Goal: Task Accomplishment & Management: Complete application form

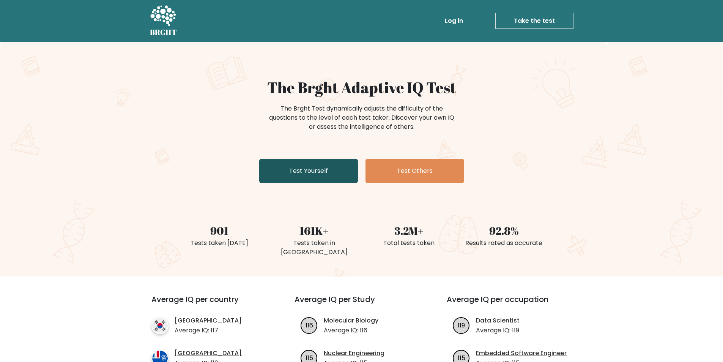
click at [318, 172] on link "Test Yourself" at bounding box center [308, 171] width 99 height 24
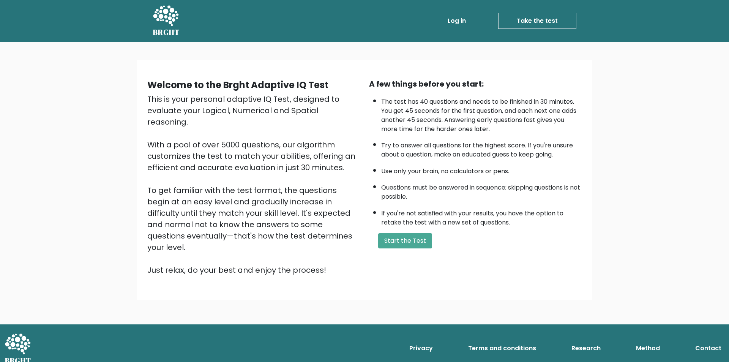
drag, startPoint x: 404, startPoint y: 235, endPoint x: 406, endPoint y: 225, distance: 9.9
click at [404, 234] on button "Start the Test" at bounding box center [405, 240] width 54 height 15
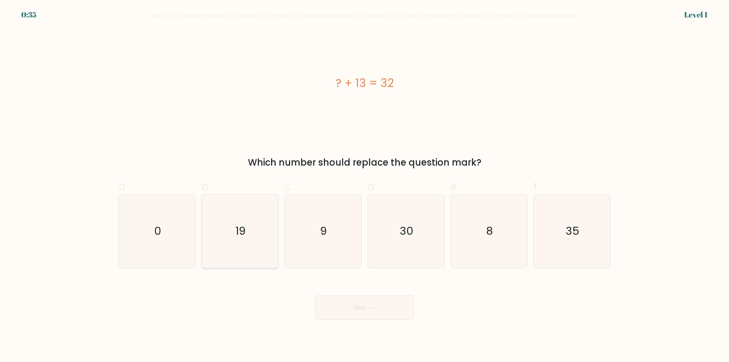
click at [245, 233] on text "19" at bounding box center [240, 231] width 10 height 15
click at [364, 186] on input "b. 19" at bounding box center [364, 183] width 0 height 5
radio input "true"
click at [344, 303] on button "Next" at bounding box center [364, 307] width 99 height 24
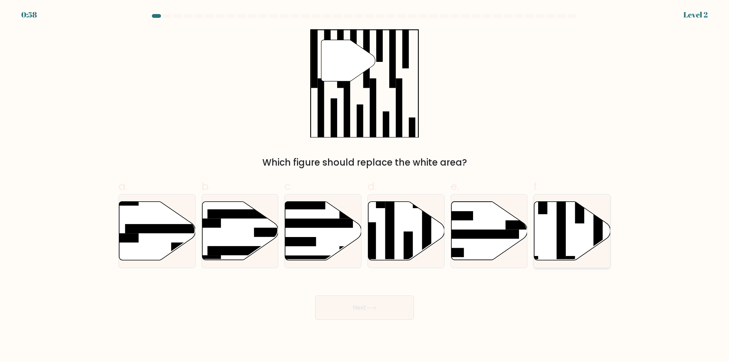
click at [571, 241] on icon at bounding box center [572, 231] width 76 height 58
click at [365, 186] on input "f." at bounding box center [364, 183] width 0 height 5
radio input "true"
click at [353, 305] on button "Next" at bounding box center [364, 307] width 99 height 24
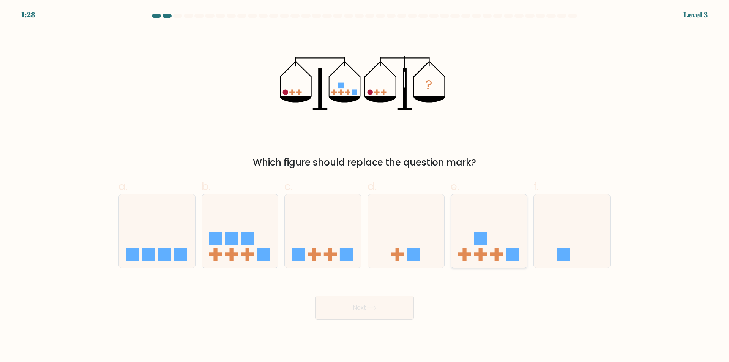
click at [504, 251] on icon at bounding box center [489, 231] width 76 height 63
click at [365, 186] on input "e." at bounding box center [364, 183] width 0 height 5
radio input "true"
click at [390, 308] on button "Next" at bounding box center [364, 307] width 99 height 24
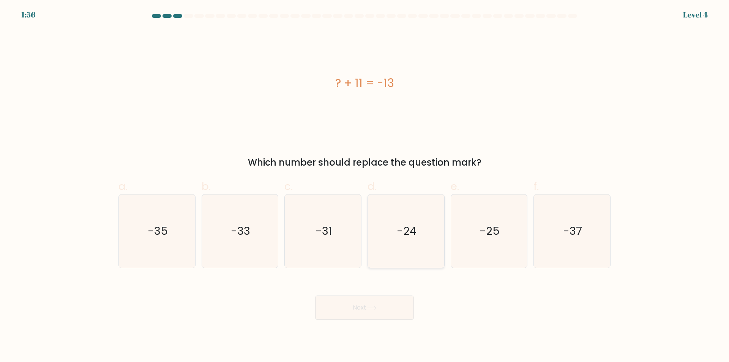
click at [401, 239] on icon "-24" at bounding box center [405, 230] width 73 height 73
click at [365, 186] on input "d. -24" at bounding box center [364, 183] width 0 height 5
radio input "true"
click at [373, 301] on button "Next" at bounding box center [364, 307] width 99 height 24
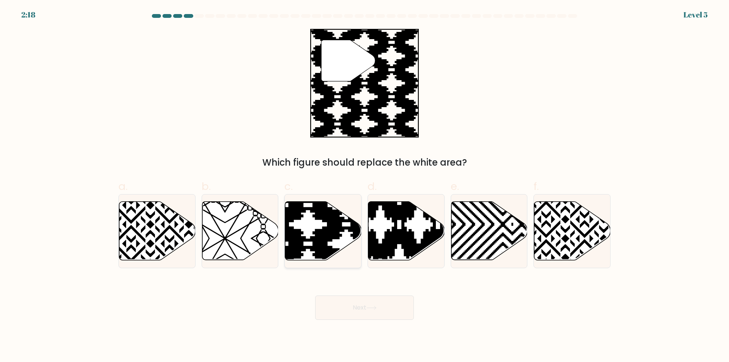
click at [328, 223] on icon at bounding box center [347, 263] width 154 height 154
click at [364, 186] on input "c." at bounding box center [364, 183] width 0 height 5
radio input "true"
click at [394, 304] on button "Next" at bounding box center [364, 307] width 99 height 24
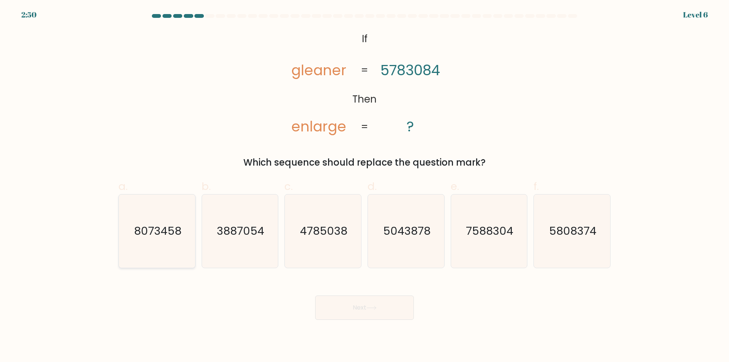
click at [166, 238] on text "8073458" at bounding box center [157, 231] width 47 height 15
click at [364, 186] on input "a. 8073458" at bounding box center [364, 183] width 0 height 5
radio input "true"
click at [139, 238] on text "8073458" at bounding box center [157, 230] width 47 height 15
click at [364, 186] on input "a. 8073458" at bounding box center [364, 183] width 0 height 5
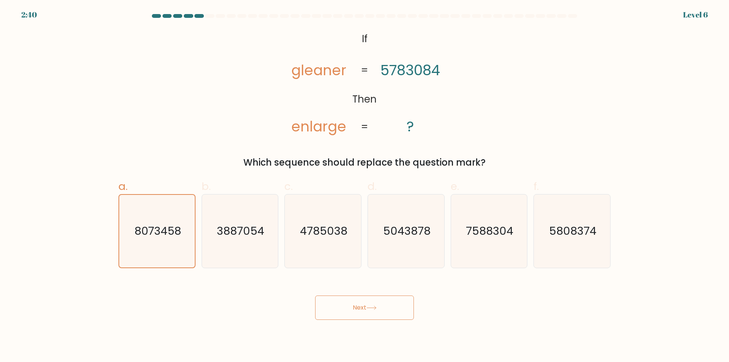
click at [386, 305] on button "Next" at bounding box center [364, 307] width 99 height 24
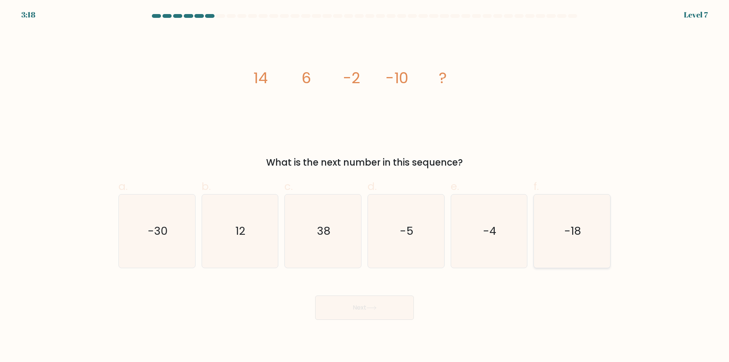
drag, startPoint x: 582, startPoint y: 237, endPoint x: 447, endPoint y: 266, distance: 138.3
click at [582, 237] on icon "-18" at bounding box center [571, 230] width 73 height 73
click at [365, 186] on input "f. -18" at bounding box center [364, 183] width 0 height 5
radio input "true"
click at [363, 311] on button "Next" at bounding box center [364, 307] width 99 height 24
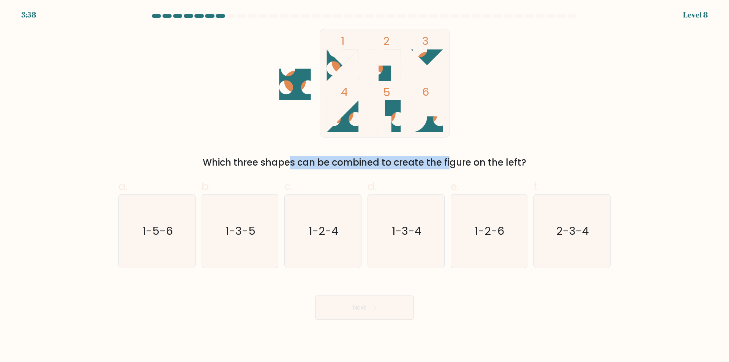
drag, startPoint x: 226, startPoint y: 162, endPoint x: 391, endPoint y: 169, distance: 164.9
click at [391, 169] on div "Which three shapes can be combined to create the figure on the left?" at bounding box center [364, 163] width 483 height 14
click at [429, 162] on div "Which three shapes can be combined to create the figure on the left?" at bounding box center [364, 163] width 483 height 14
drag, startPoint x: 502, startPoint y: 159, endPoint x: 520, endPoint y: 169, distance: 20.1
click at [520, 169] on div "Which three shapes can be combined to create the figure on the left?" at bounding box center [364, 163] width 483 height 14
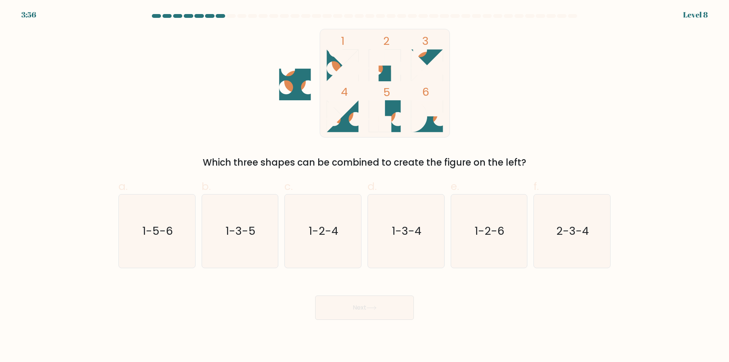
click at [300, 87] on icon at bounding box center [295, 84] width 32 height 32
click at [399, 225] on text "1-3-4" at bounding box center [407, 231] width 30 height 15
click at [395, 226] on text "1-3-4" at bounding box center [407, 231] width 30 height 15
click at [365, 186] on input "d. 1-3-4" at bounding box center [364, 183] width 0 height 5
radio input "true"
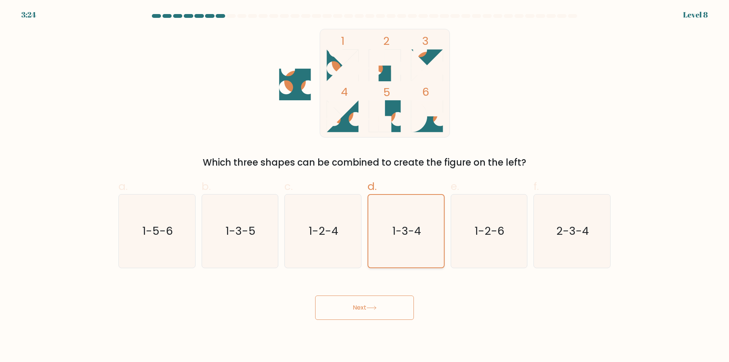
click at [405, 228] on text "1-3-4" at bounding box center [406, 230] width 29 height 15
click at [365, 186] on input "d. 1-3-4" at bounding box center [364, 183] width 0 height 5
click at [333, 223] on icon "1-2-4" at bounding box center [322, 230] width 73 height 73
click at [364, 186] on input "c. 1-2-4" at bounding box center [364, 183] width 0 height 5
radio input "true"
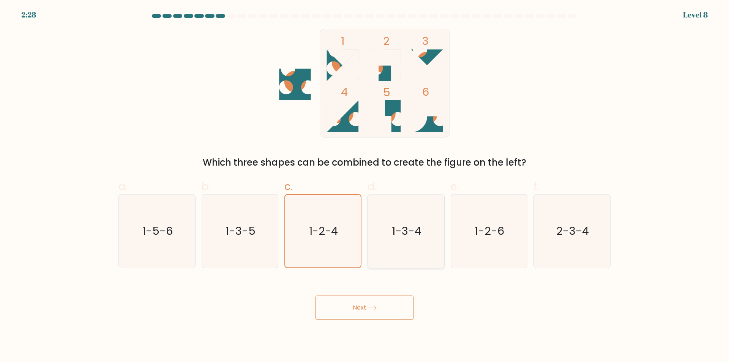
click at [420, 229] on text "1-3-4" at bounding box center [407, 231] width 30 height 15
click at [365, 186] on input "d. 1-3-4" at bounding box center [364, 183] width 0 height 5
radio input "true"
click at [410, 207] on icon "1-3-4" at bounding box center [406, 231] width 73 height 73
click at [365, 186] on input "d. 1-3-4" at bounding box center [364, 183] width 0 height 5
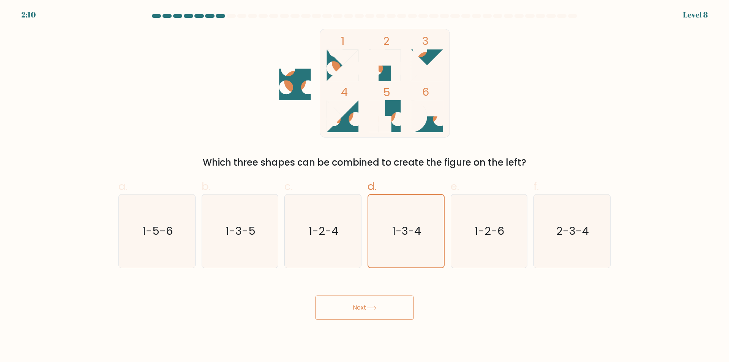
click at [384, 299] on button "Next" at bounding box center [364, 307] width 99 height 24
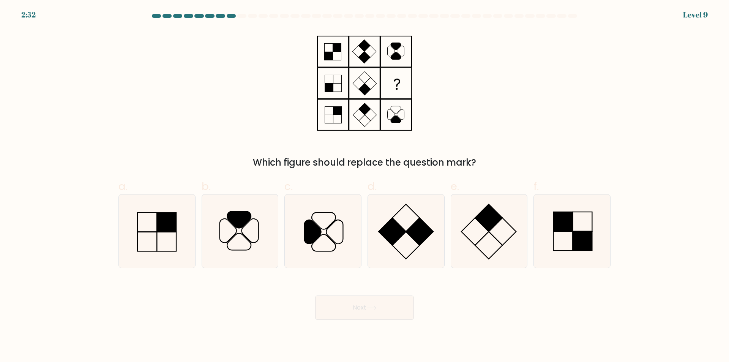
click at [353, 302] on button "Next" at bounding box center [364, 307] width 99 height 24
click at [470, 125] on div "Which figure should replace the question mark?" at bounding box center [364, 99] width 501 height 140
click at [376, 309] on icon at bounding box center [371, 308] width 10 height 4
click at [376, 309] on icon at bounding box center [371, 307] width 9 height 3
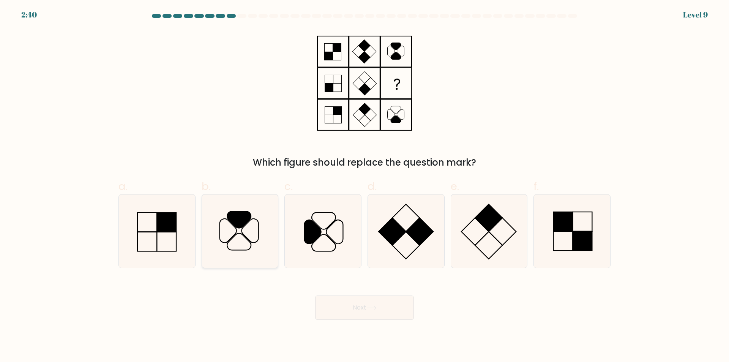
click at [253, 224] on icon at bounding box center [239, 230] width 73 height 73
click at [364, 186] on input "b." at bounding box center [364, 183] width 0 height 5
radio input "true"
click at [365, 306] on button "Next" at bounding box center [364, 307] width 99 height 24
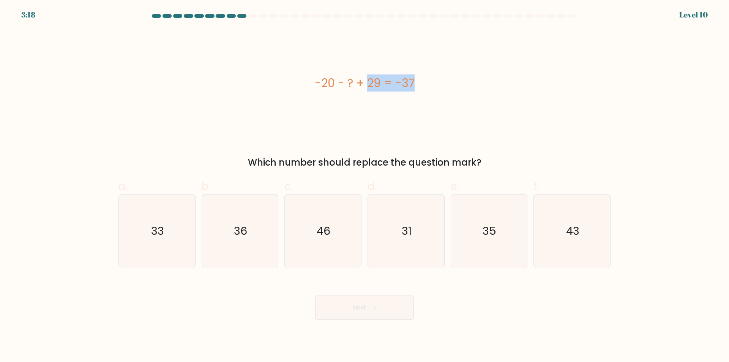
drag, startPoint x: 322, startPoint y: 84, endPoint x: 360, endPoint y: 96, distance: 40.5
click at [360, 96] on div "-20 - ? + 29 = -37" at bounding box center [364, 83] width 492 height 109
click at [400, 94] on div "-20 - ? + 29 = -37" at bounding box center [364, 83] width 492 height 109
drag, startPoint x: 397, startPoint y: 93, endPoint x: 410, endPoint y: 94, distance: 12.9
click at [421, 94] on div "-20 - ? + 29 = -37" at bounding box center [364, 83] width 492 height 109
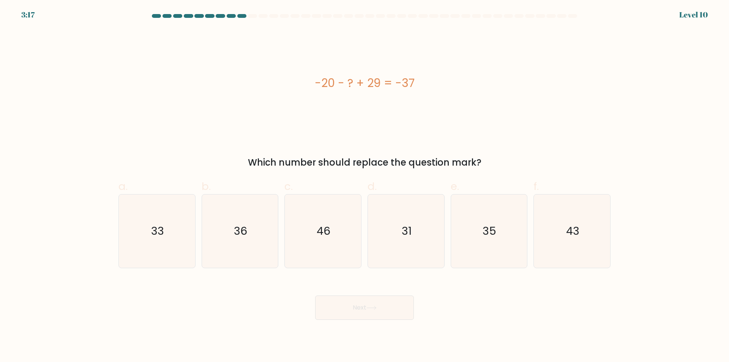
click at [332, 87] on div "-20 - ? + 29 = -37" at bounding box center [364, 82] width 492 height 17
drag, startPoint x: 345, startPoint y: 93, endPoint x: 396, endPoint y: 92, distance: 50.9
click at [424, 91] on div "-20 - ? + 29 = -37" at bounding box center [364, 82] width 492 height 17
click at [311, 89] on div "-20 - ? + 29 = -37" at bounding box center [364, 82] width 492 height 17
click at [340, 84] on div "-20 - ? + 29 = -37" at bounding box center [364, 82] width 492 height 17
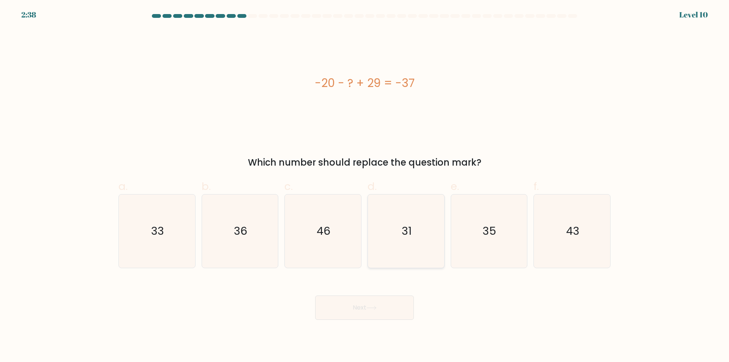
click at [421, 231] on icon "31" at bounding box center [405, 230] width 73 height 73
click at [365, 186] on input "d. 31" at bounding box center [364, 183] width 0 height 5
radio input "true"
click at [495, 211] on icon "35" at bounding box center [488, 230] width 73 height 73
click at [365, 186] on input "e. 35" at bounding box center [364, 183] width 0 height 5
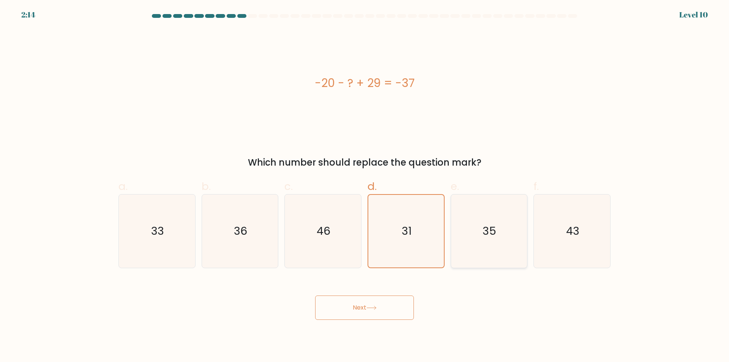
radio input "true"
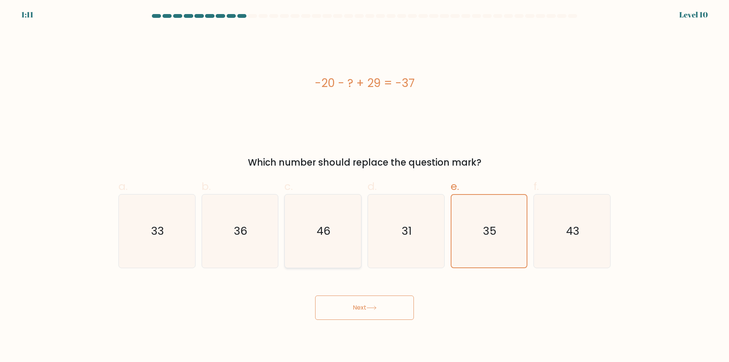
click at [324, 225] on text "46" at bounding box center [324, 231] width 14 height 15
click at [364, 186] on input "c. 46" at bounding box center [364, 183] width 0 height 5
radio input "true"
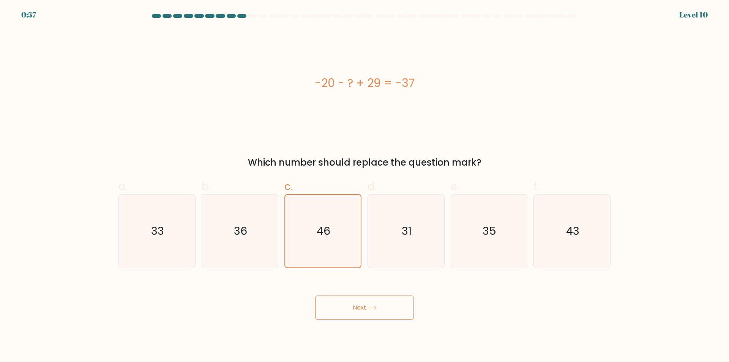
click at [345, 305] on button "Next" at bounding box center [364, 307] width 99 height 24
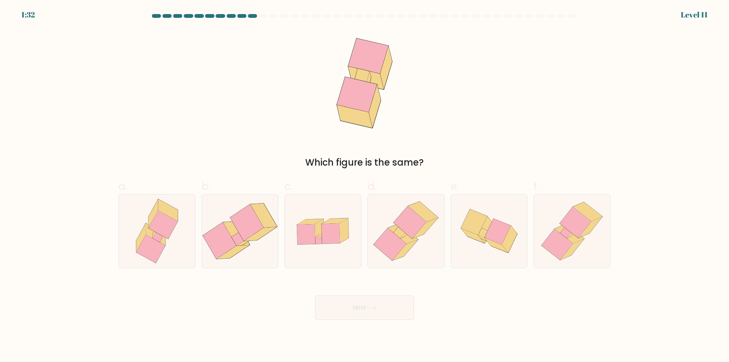
drag, startPoint x: 347, startPoint y: 164, endPoint x: 444, endPoint y: 168, distance: 96.5
click at [443, 168] on div "Which figure is the same?" at bounding box center [364, 163] width 483 height 14
click at [403, 146] on div "Which figure is the same?" at bounding box center [364, 99] width 501 height 140
click at [407, 223] on icon at bounding box center [410, 222] width 33 height 33
click at [365, 186] on input "d." at bounding box center [364, 183] width 0 height 5
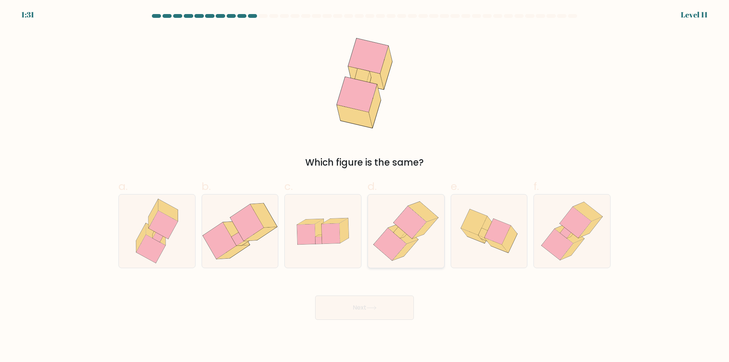
radio input "true"
click at [582, 237] on icon at bounding box center [570, 233] width 30 height 19
click at [365, 186] on input "f." at bounding box center [364, 183] width 0 height 5
radio input "true"
click at [412, 240] on icon at bounding box center [403, 234] width 30 height 20
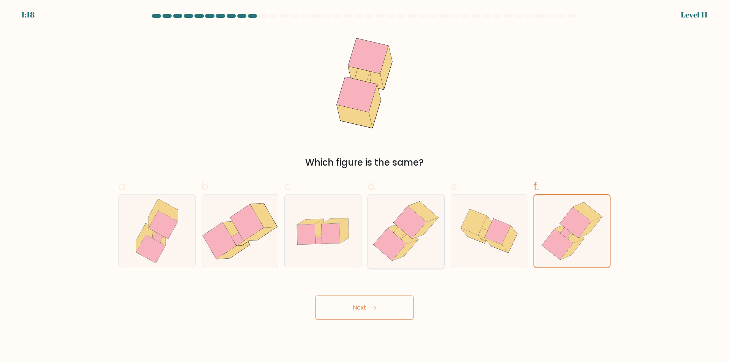
click at [365, 186] on input "d." at bounding box center [364, 183] width 0 height 5
radio input "true"
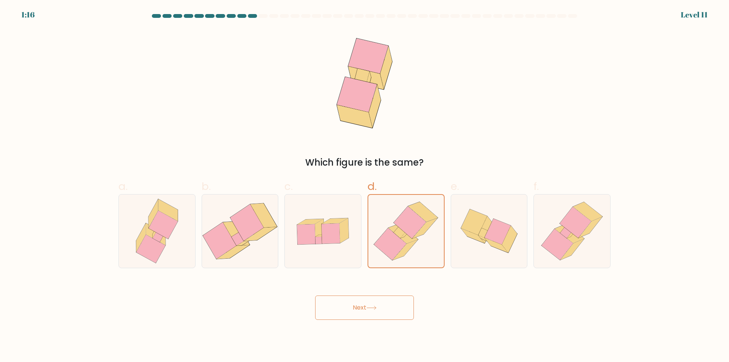
click at [365, 312] on button "Next" at bounding box center [364, 307] width 99 height 24
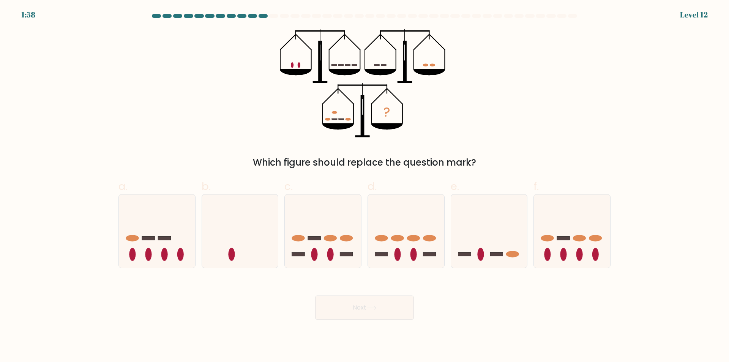
drag, startPoint x: 307, startPoint y: 167, endPoint x: 443, endPoint y: 162, distance: 136.0
click at [443, 162] on div "Which figure should replace the question mark?" at bounding box center [364, 163] width 483 height 14
click at [465, 148] on div "? Which figure should replace the question mark?" at bounding box center [364, 99] width 501 height 140
drag, startPoint x: 292, startPoint y: 63, endPoint x: 328, endPoint y: 65, distance: 36.1
click at [294, 63] on icon "?" at bounding box center [365, 83] width 170 height 109
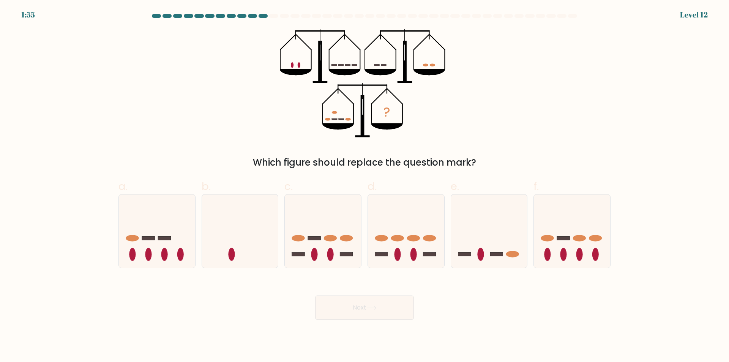
click at [359, 59] on icon "?" at bounding box center [365, 83] width 170 height 109
click at [390, 68] on icon "?" at bounding box center [365, 83] width 170 height 109
drag, startPoint x: 438, startPoint y: 62, endPoint x: 419, endPoint y: 69, distance: 20.7
click at [437, 62] on icon "?" at bounding box center [365, 83] width 170 height 109
click at [396, 107] on icon "?" at bounding box center [365, 83] width 170 height 109
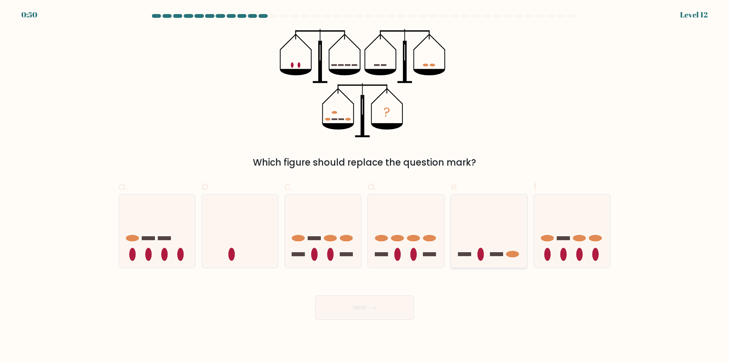
click at [500, 239] on icon at bounding box center [489, 231] width 76 height 63
click at [365, 186] on input "e." at bounding box center [364, 183] width 0 height 5
radio input "true"
click at [488, 230] on icon at bounding box center [489, 231] width 76 height 63
click at [365, 186] on input "e." at bounding box center [364, 183] width 0 height 5
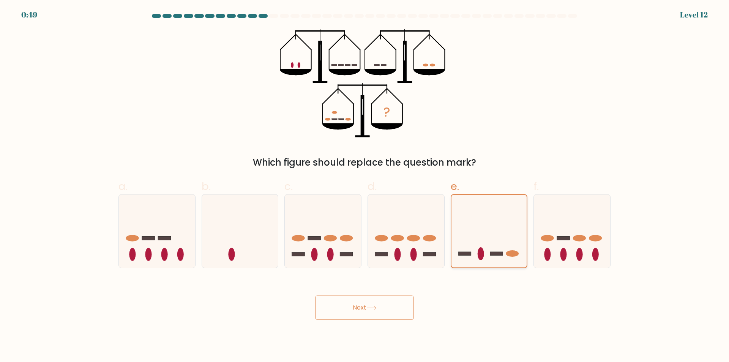
click at [488, 230] on icon at bounding box center [489, 231] width 76 height 63
click at [365, 186] on input "e." at bounding box center [364, 183] width 0 height 5
click at [487, 230] on icon at bounding box center [489, 231] width 76 height 63
click at [365, 186] on input "e." at bounding box center [364, 183] width 0 height 5
click at [487, 230] on icon at bounding box center [489, 231] width 76 height 63
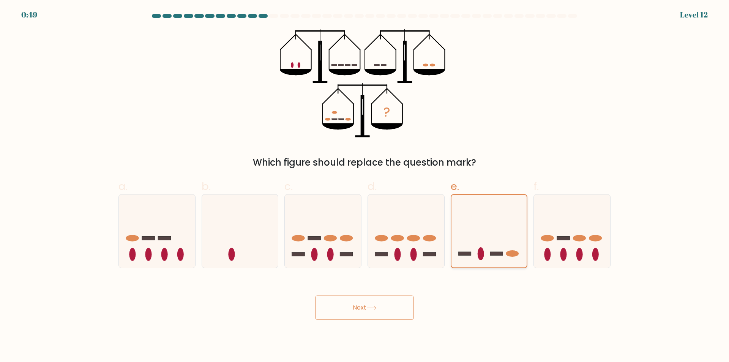
click at [365, 186] on input "e." at bounding box center [364, 183] width 0 height 5
click at [487, 230] on icon at bounding box center [489, 231] width 76 height 63
click at [365, 186] on input "e." at bounding box center [364, 183] width 0 height 5
click at [482, 237] on icon at bounding box center [489, 231] width 76 height 63
click at [365, 186] on input "e." at bounding box center [364, 183] width 0 height 5
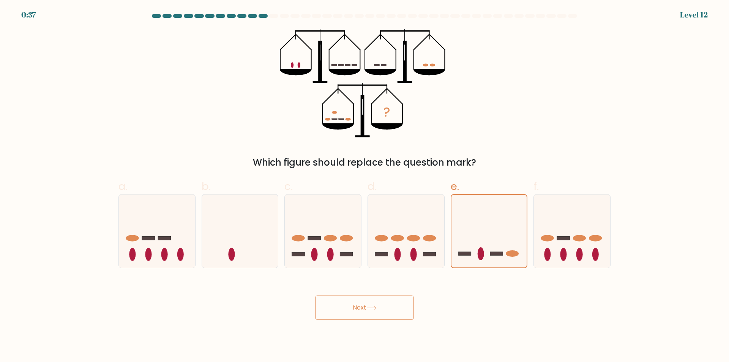
click at [379, 312] on button "Next" at bounding box center [364, 307] width 99 height 24
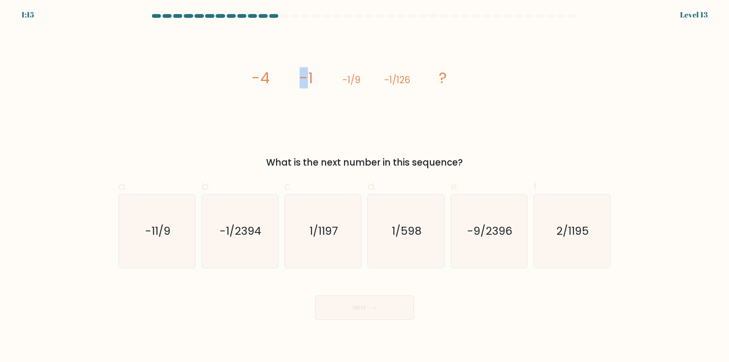
drag, startPoint x: 274, startPoint y: 90, endPoint x: 276, endPoint y: 76, distance: 13.9
click at [354, 84] on icon "image/svg+xml -4 -1 -1/9 -1/126 ?" at bounding box center [365, 83] width 228 height 109
drag, startPoint x: 253, startPoint y: 82, endPoint x: 375, endPoint y: 82, distance: 122.2
click at [282, 82] on div "image/svg+xml -4 -1 -1/9 -1/126 ? What is the next number in this sequence?" at bounding box center [364, 99] width 501 height 140
drag, startPoint x: 375, startPoint y: 88, endPoint x: 287, endPoint y: 95, distance: 88.3
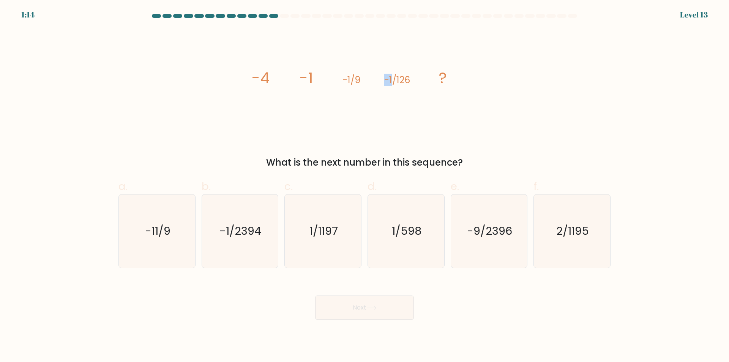
click at [330, 90] on icon "image/svg+xml -4 -1 -1/9 -1/126 ?" at bounding box center [365, 83] width 228 height 109
drag, startPoint x: 287, startPoint y: 95, endPoint x: 324, endPoint y: 75, distance: 41.9
click at [316, 91] on icon "image/svg+xml -4 -1 -1/9 -1/126 ?" at bounding box center [365, 83] width 228 height 109
drag, startPoint x: 324, startPoint y: 75, endPoint x: 289, endPoint y: 90, distance: 37.8
click at [273, 89] on icon "image/svg+xml -4 -1 -1/9 -1/126 ?" at bounding box center [365, 83] width 228 height 109
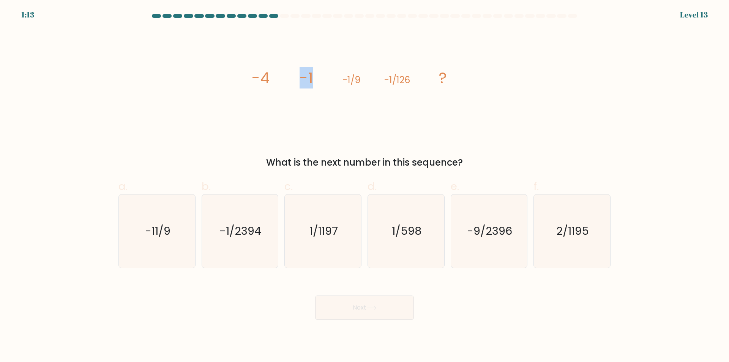
drag, startPoint x: 318, startPoint y: 90, endPoint x: 315, endPoint y: 92, distance: 4.0
click at [317, 90] on icon "image/svg+xml -4 -1 -1/9 -1/126 ?" at bounding box center [365, 83] width 228 height 109
drag, startPoint x: 314, startPoint y: 83, endPoint x: 326, endPoint y: 81, distance: 11.5
click at [314, 84] on icon "image/svg+xml -4 -1 -1/9 -1/126 ?" at bounding box center [365, 83] width 228 height 109
click at [317, 82] on icon "image/svg+xml -4 -1 -1/9 -1/126 ?" at bounding box center [365, 83] width 228 height 109
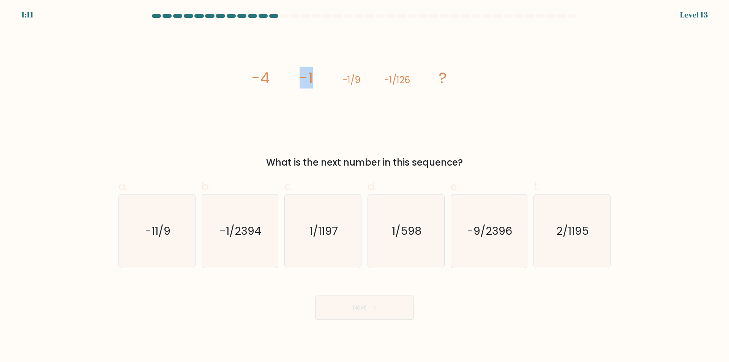
click at [292, 91] on icon "image/svg+xml -4 -1 -1/9 -1/126 ?" at bounding box center [365, 83] width 228 height 109
click at [273, 84] on icon "image/svg+xml -4 -1 -1/9 -1/126 ?" at bounding box center [365, 83] width 228 height 109
drag, startPoint x: 255, startPoint y: 78, endPoint x: 282, endPoint y: 84, distance: 27.6
click at [282, 84] on icon "image/svg+xml -4 -1 -1/9 -1/126 ?" at bounding box center [365, 83] width 228 height 109
click at [288, 96] on icon "image/svg+xml -4 -1 -1/9 -1/126 ?" at bounding box center [365, 83] width 228 height 109
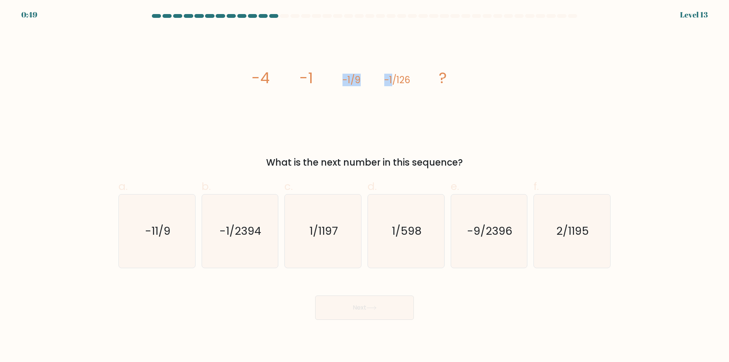
click at [404, 77] on icon "image/svg+xml -4 -1 -1/9 -1/126 ?" at bounding box center [365, 83] width 228 height 109
drag, startPoint x: 315, startPoint y: 88, endPoint x: 304, endPoint y: 90, distance: 10.4
click at [382, 99] on icon "image/svg+xml -4 -1 -1/9 -1/126 ?" at bounding box center [365, 83] width 228 height 109
drag, startPoint x: 241, startPoint y: 97, endPoint x: 383, endPoint y: 74, distance: 143.8
click at [274, 97] on icon "image/svg+xml -4 -1 -1/9 -1/126 ?" at bounding box center [365, 83] width 228 height 109
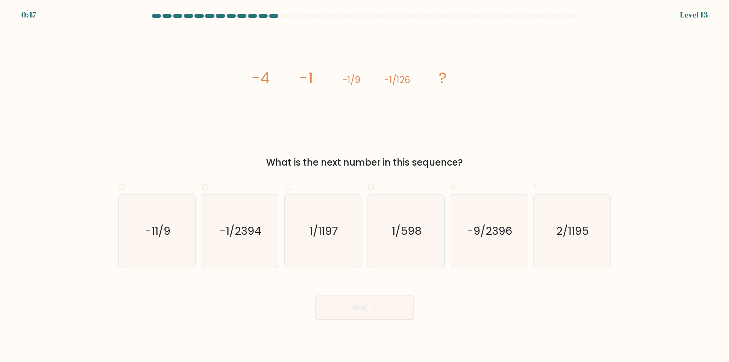
drag, startPoint x: 397, startPoint y: 85, endPoint x: 290, endPoint y: 87, distance: 106.3
click at [349, 86] on g "-4 -1 -1/9 -1/126 ?" at bounding box center [349, 77] width 195 height 21
drag, startPoint x: 290, startPoint y: 87, endPoint x: 347, endPoint y: 88, distance: 56.2
click at [347, 88] on icon "image/svg+xml -4 -1 -1/9 -1/126 ?" at bounding box center [365, 83] width 228 height 109
click at [444, 89] on icon "image/svg+xml -4 -1 -1/9 -1/126 ?" at bounding box center [365, 83] width 228 height 109
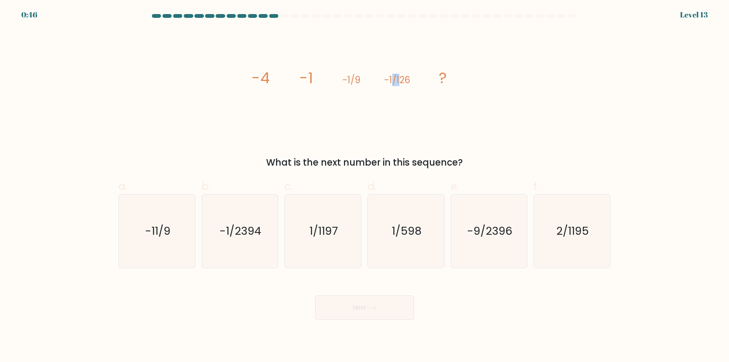
drag, startPoint x: 393, startPoint y: 78, endPoint x: 429, endPoint y: 82, distance: 36.0
click at [419, 80] on icon "image/svg+xml -4 -1 -1/9 -1/126 ?" at bounding box center [365, 83] width 228 height 109
click at [435, 84] on icon "image/svg+xml -4 -1 -1/9 -1/126 ?" at bounding box center [365, 83] width 228 height 109
drag, startPoint x: 274, startPoint y: 81, endPoint x: 309, endPoint y: 82, distance: 35.3
click at [324, 80] on icon "image/svg+xml -4 -1 -1/9 -1/126 ?" at bounding box center [365, 83] width 228 height 109
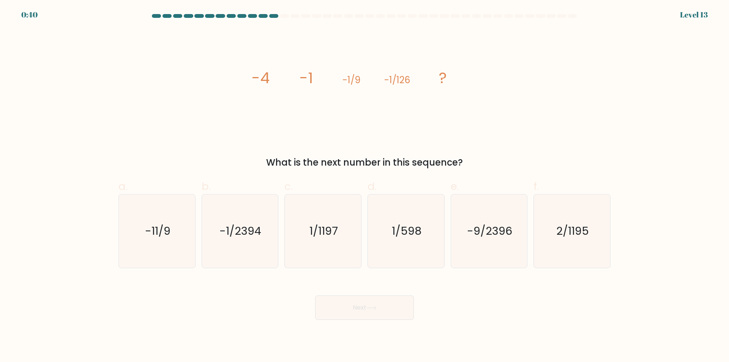
click at [254, 84] on icon "image/svg+xml -4 -1 -1/9 -1/126 ?" at bounding box center [365, 83] width 228 height 109
click at [260, 80] on tspan "-4" at bounding box center [261, 77] width 18 height 21
click at [265, 80] on tspan "-4" at bounding box center [261, 77] width 18 height 21
drag, startPoint x: 271, startPoint y: 74, endPoint x: 255, endPoint y: 87, distance: 20.5
click at [257, 87] on icon "image/svg+xml -4 -1 -1/9 -1/126 ?" at bounding box center [365, 83] width 228 height 109
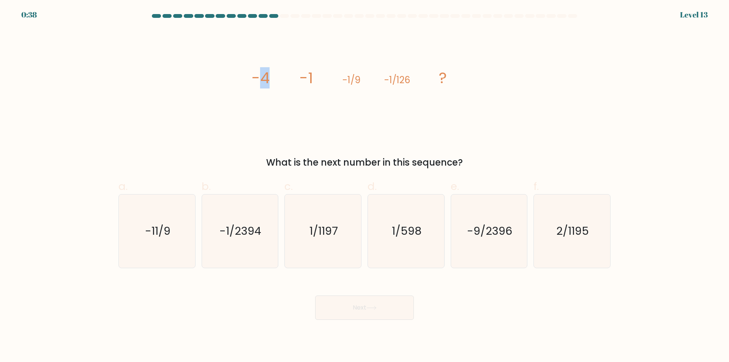
click at [283, 77] on icon "image/svg+xml -4 -1 -1/9 -1/126 ?" at bounding box center [365, 83] width 228 height 109
drag, startPoint x: 302, startPoint y: 69, endPoint x: 300, endPoint y: 74, distance: 6.3
click at [301, 74] on tspan "-1" at bounding box center [306, 77] width 13 height 21
drag, startPoint x: 283, startPoint y: 83, endPoint x: 293, endPoint y: 82, distance: 9.5
click at [293, 82] on icon "image/svg+xml -4 -1 -1/9 -1/126 ?" at bounding box center [365, 83] width 228 height 109
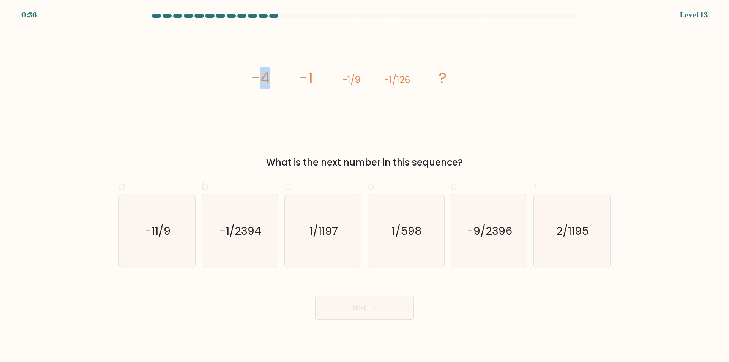
click at [270, 69] on icon "image/svg+xml -4 -1 -1/9 -1/126 ?" at bounding box center [365, 83] width 228 height 109
click at [272, 67] on icon "image/svg+xml -4 -1 -1/9 -1/126 ?" at bounding box center [365, 83] width 228 height 109
click at [273, 67] on icon "image/svg+xml -4 -1 -1/9 -1/126 ?" at bounding box center [365, 83] width 228 height 109
click at [265, 62] on icon "image/svg+xml -4 -1 -1/9 -1/126 ?" at bounding box center [365, 83] width 228 height 109
click at [289, 93] on icon "image/svg+xml -4 -1 -1/9 -1/126 ?" at bounding box center [365, 83] width 228 height 109
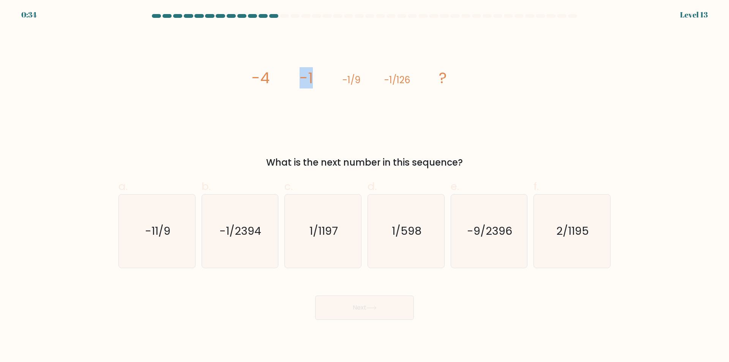
drag, startPoint x: 321, startPoint y: 78, endPoint x: 284, endPoint y: 87, distance: 37.8
click at [273, 105] on icon "image/svg+xml -4 -1 -1/9 -1/126 ?" at bounding box center [365, 83] width 228 height 109
click at [294, 78] on icon "image/svg+xml -4 -1 -1/9 -1/126 ?" at bounding box center [365, 83] width 228 height 109
click at [325, 85] on icon "image/svg+xml -4 -1 -1/9 -1/126 ?" at bounding box center [365, 83] width 228 height 109
drag, startPoint x: 325, startPoint y: 85, endPoint x: 322, endPoint y: 79, distance: 6.3
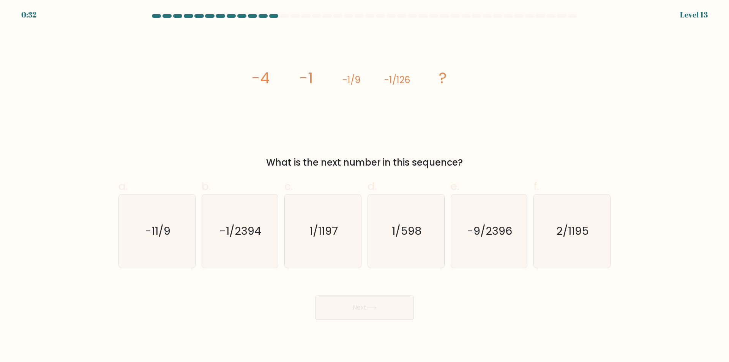
click at [321, 85] on icon "image/svg+xml -4 -1 -1/9 -1/126 ?" at bounding box center [365, 83] width 228 height 109
drag, startPoint x: 343, startPoint y: 96, endPoint x: 376, endPoint y: 79, distance: 37.5
click at [342, 97] on icon "image/svg+xml -4 -1 -1/9 -1/126 ?" at bounding box center [365, 83] width 228 height 109
click at [347, 83] on tspan "-1/9" at bounding box center [351, 80] width 18 height 13
click at [371, 68] on icon "image/svg+xml -4 -1 -1/9 -1/126 ?" at bounding box center [365, 83] width 228 height 109
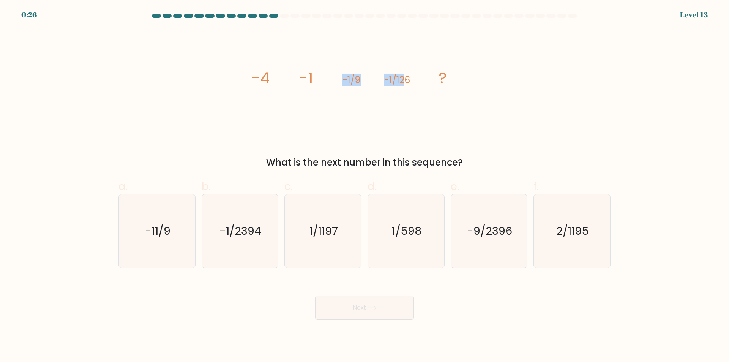
drag, startPoint x: 330, startPoint y: 71, endPoint x: 421, endPoint y: 67, distance: 91.6
click at [415, 67] on icon "image/svg+xml -4 -1 -1/9 -1/126 ?" at bounding box center [365, 83] width 228 height 109
drag, startPoint x: 396, startPoint y: 85, endPoint x: 396, endPoint y: 91, distance: 5.7
click at [396, 86] on icon "image/svg+xml -4 -1 -1/9 -1/126 ?" at bounding box center [365, 83] width 228 height 109
click at [397, 79] on tspan "-1/126" at bounding box center [397, 80] width 26 height 13
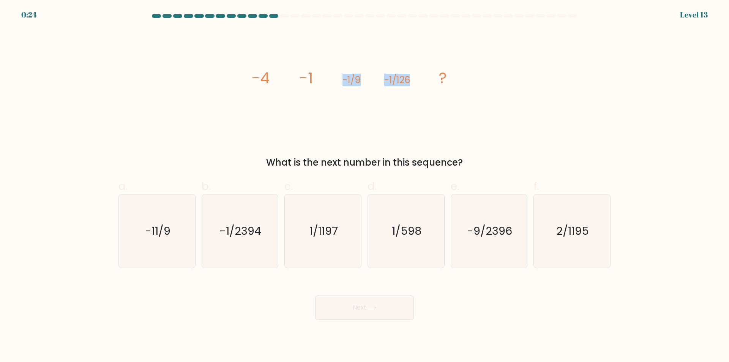
click at [372, 87] on icon "image/svg+xml -4 -1 -1/9 -1/126 ?" at bounding box center [365, 83] width 228 height 109
click at [359, 84] on tspan "-1/9" at bounding box center [351, 80] width 18 height 13
drag, startPoint x: 355, startPoint y: 81, endPoint x: 365, endPoint y: 81, distance: 10.2
click at [357, 81] on tspan "-1/9" at bounding box center [351, 80] width 18 height 13
drag, startPoint x: 412, startPoint y: 82, endPoint x: 402, endPoint y: 77, distance: 10.2
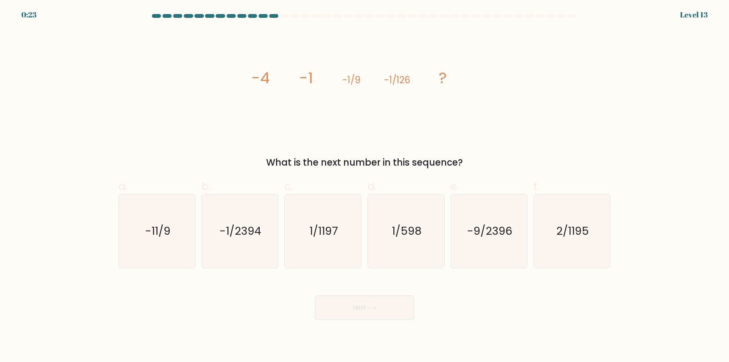
click at [413, 82] on icon "image/svg+xml -4 -1 -1/9 -1/126 ?" at bounding box center [365, 83] width 228 height 109
